Goal: Register for event/course: Sign up to attend an event or enroll in a course

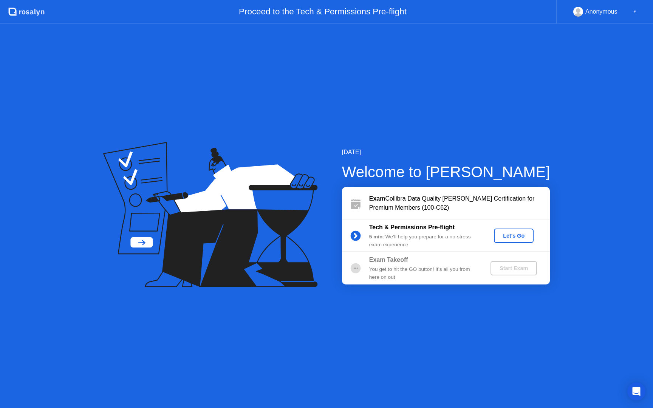
click at [89, 124] on div "[DATE] Welcome to [PERSON_NAME] Exam Collibra Data Quality [PERSON_NAME] Certif…" at bounding box center [326, 216] width 653 height 384
click at [514, 237] on div "Let's Go" at bounding box center [514, 236] width 34 height 6
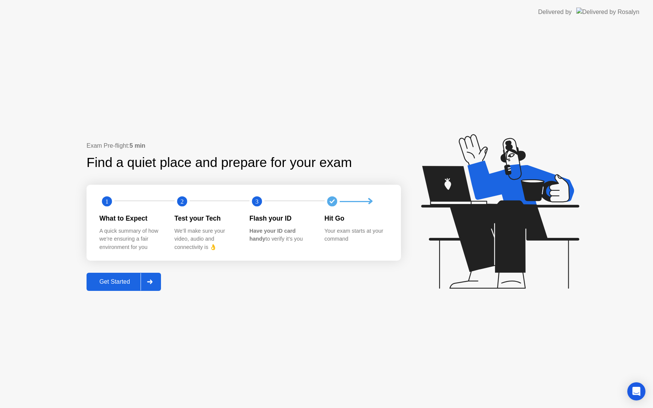
click at [111, 288] on button "Get Started" at bounding box center [124, 282] width 74 height 18
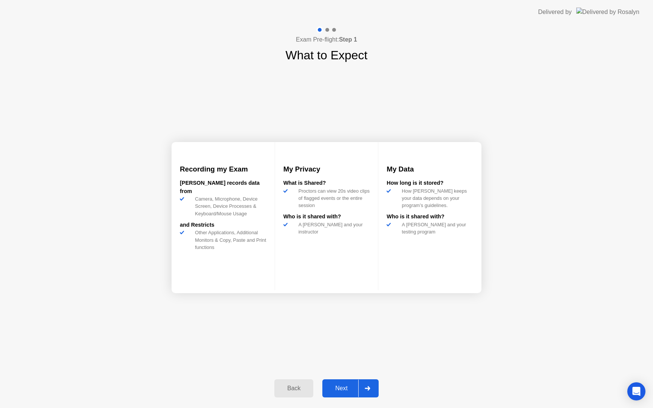
click at [350, 390] on div "Next" at bounding box center [342, 388] width 34 height 7
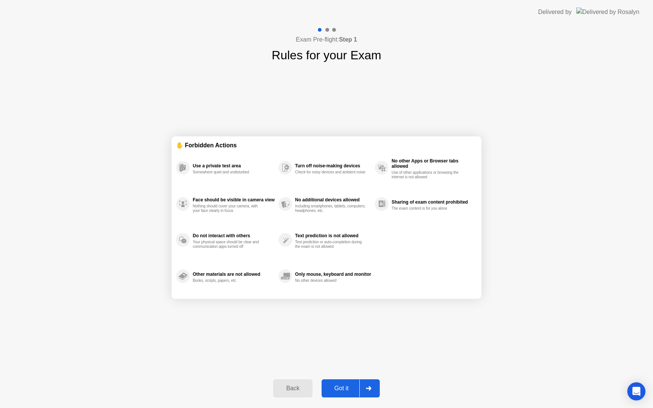
click at [339, 387] on div "Got it" at bounding box center [342, 388] width 36 height 7
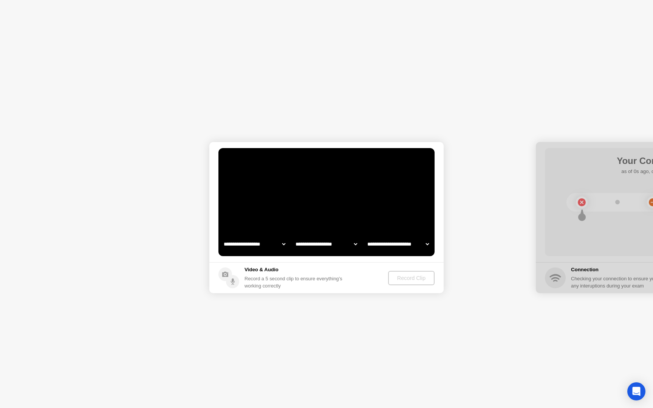
select select "**********"
select select "*******"
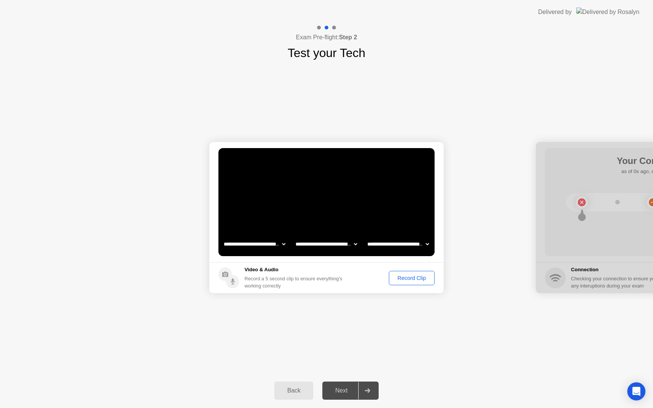
click at [401, 280] on div "Record Clip" at bounding box center [411, 278] width 40 height 6
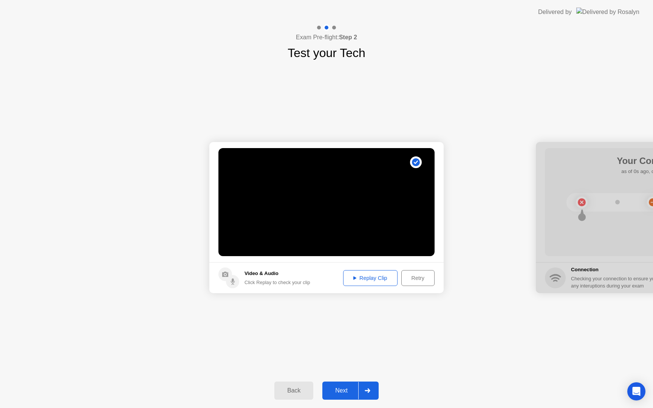
click at [343, 394] on div "Next" at bounding box center [342, 390] width 34 height 7
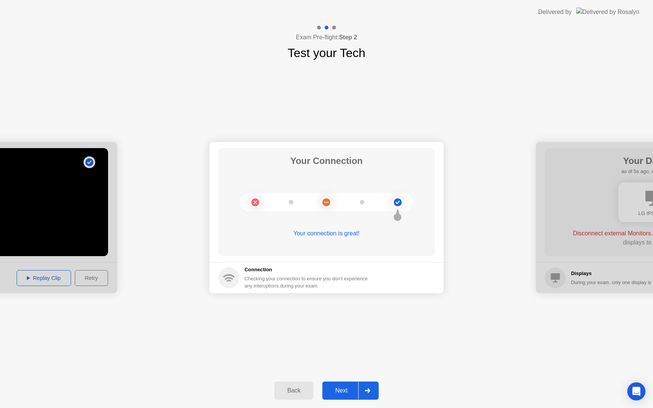
click at [338, 388] on div "Next" at bounding box center [342, 390] width 34 height 7
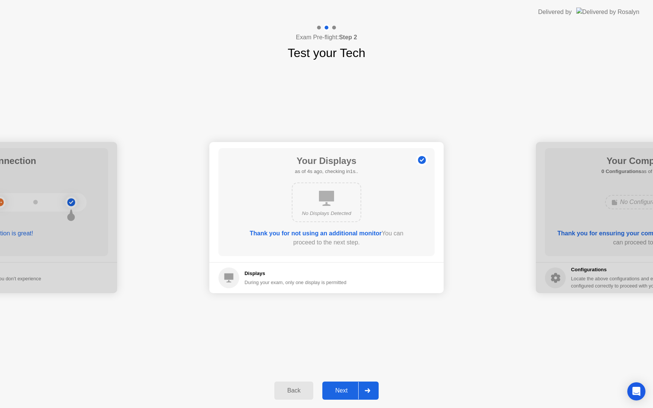
click at [346, 391] on div "Next" at bounding box center [342, 390] width 34 height 7
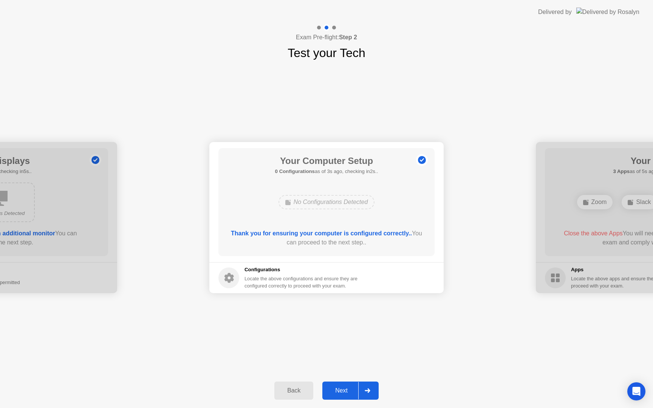
click at [342, 392] on div "Next" at bounding box center [342, 390] width 34 height 7
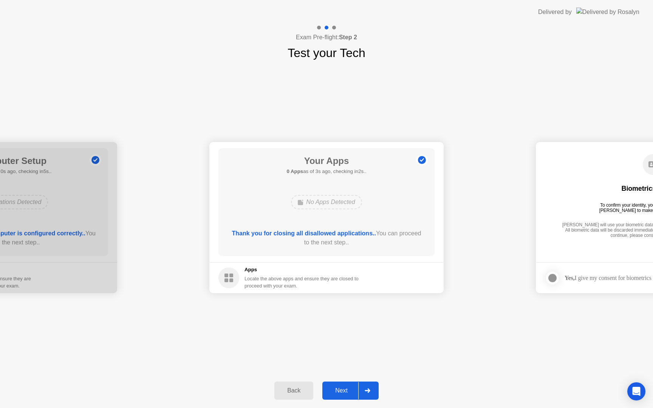
click at [341, 388] on div "Next" at bounding box center [342, 390] width 34 height 7
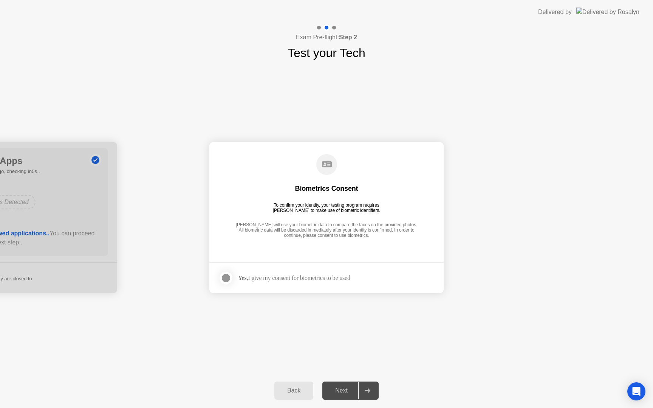
click at [230, 277] on div at bounding box center [225, 278] width 9 height 9
click at [337, 394] on div "Next" at bounding box center [342, 390] width 34 height 7
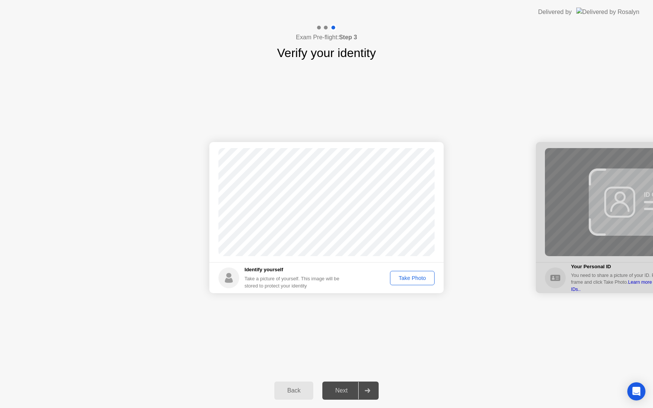
click at [416, 277] on div "Take Photo" at bounding box center [412, 278] width 39 height 6
click at [350, 387] on div "Next" at bounding box center [342, 390] width 34 height 7
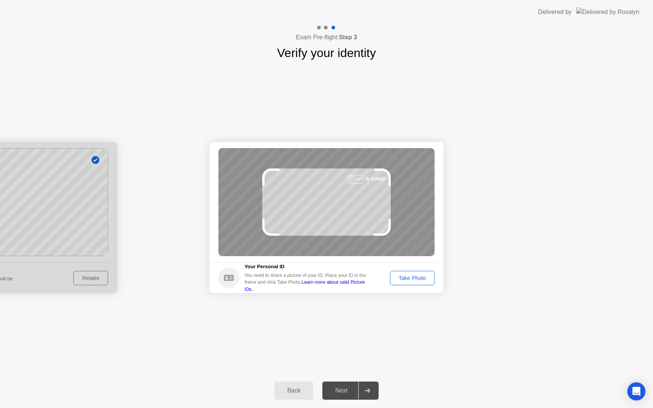
click at [416, 276] on div "Take Photo" at bounding box center [412, 278] width 39 height 6
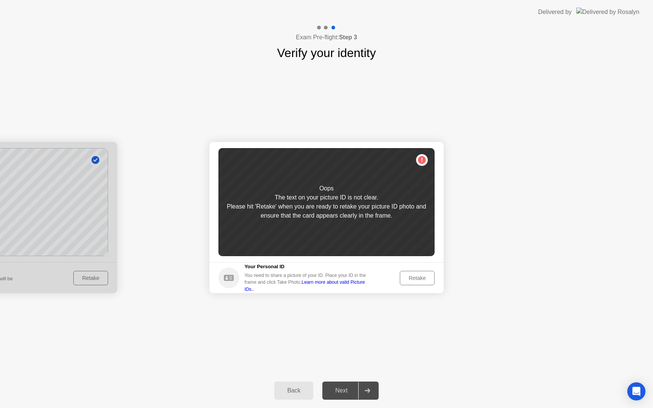
click at [416, 277] on div "Retake" at bounding box center [416, 278] width 29 height 6
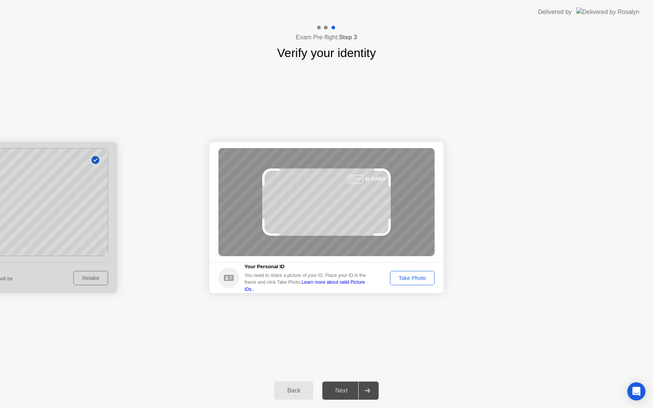
click at [417, 277] on div "Take Photo" at bounding box center [412, 278] width 39 height 6
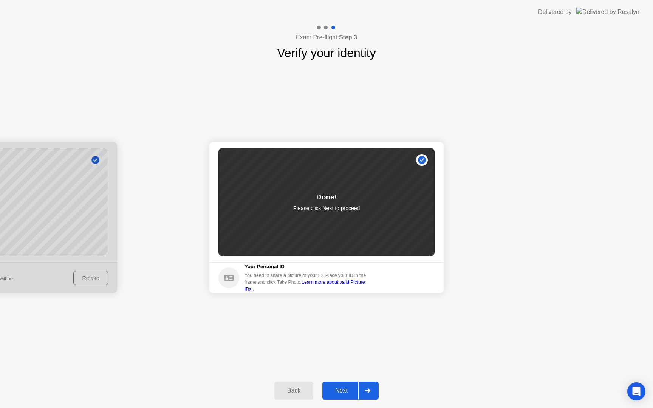
click at [335, 386] on button "Next" at bounding box center [350, 391] width 56 height 18
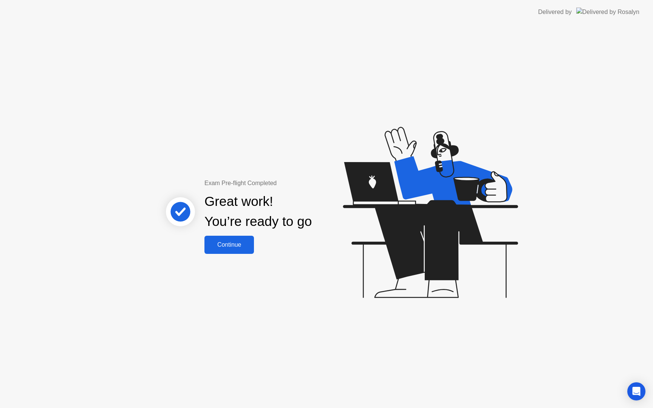
click at [232, 246] on div "Continue" at bounding box center [229, 244] width 45 height 7
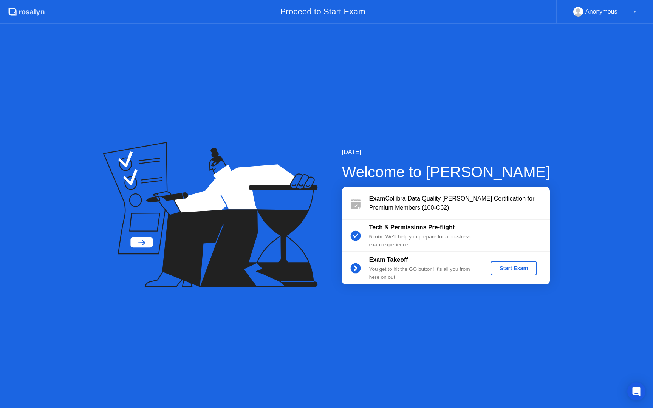
click at [516, 266] on div "Start Exam" at bounding box center [513, 268] width 40 height 6
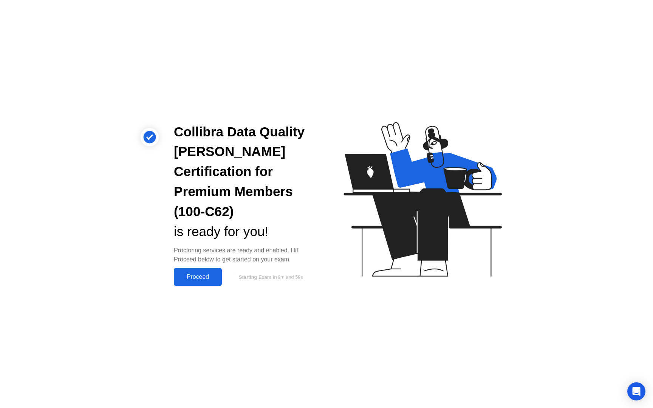
click at [196, 274] on div "Proceed" at bounding box center [197, 277] width 43 height 7
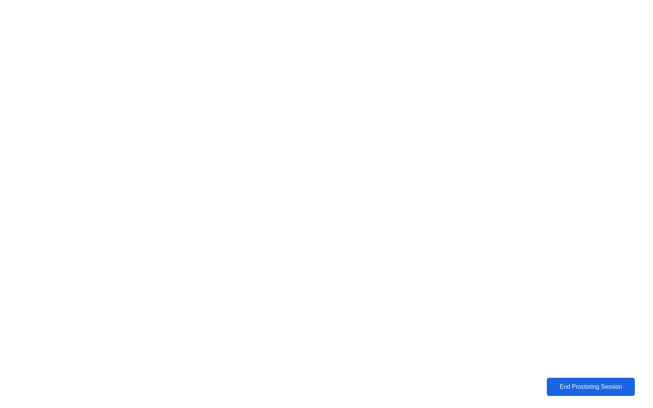
click at [568, 389] on div "End Proctoring Session" at bounding box center [591, 387] width 84 height 7
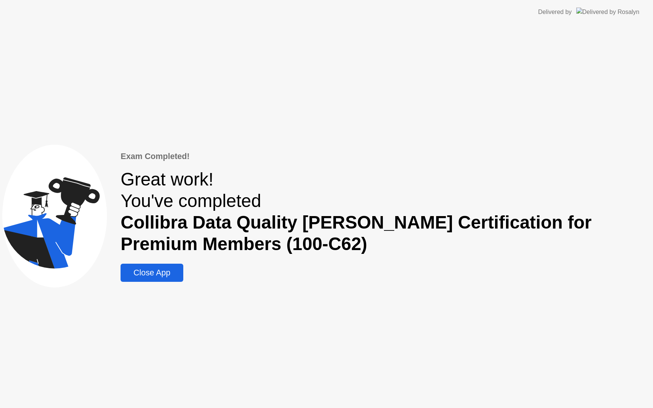
click at [175, 276] on div "Close App" at bounding box center [152, 272] width 58 height 9
